Goal: Task Accomplishment & Management: Use online tool/utility

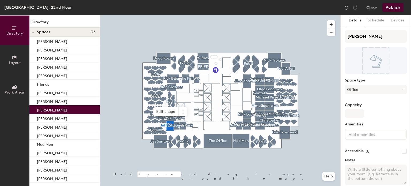
click at [63, 111] on div "[PERSON_NAME]" at bounding box center [64, 109] width 70 height 9
click at [56, 109] on p "[PERSON_NAME]" at bounding box center [52, 109] width 30 height 6
click at [337, 38] on div "Directory Layout Work Areas Directory Spaces 33 [PERSON_NAME] [PERSON_NAME] [PE…" at bounding box center [205, 100] width 411 height 171
type input "[PERSON_NAME]"
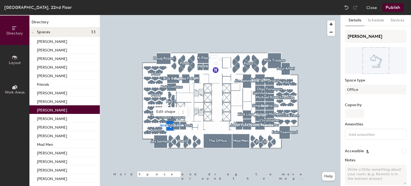
click at [396, 8] on button "Publish" at bounding box center [393, 7] width 21 height 9
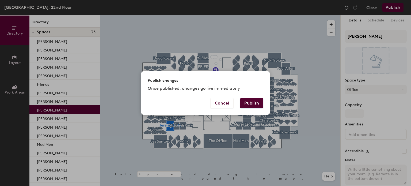
click at [254, 102] on button "Publish" at bounding box center [251, 103] width 23 height 10
